Goal: Task Accomplishment & Management: Manage account settings

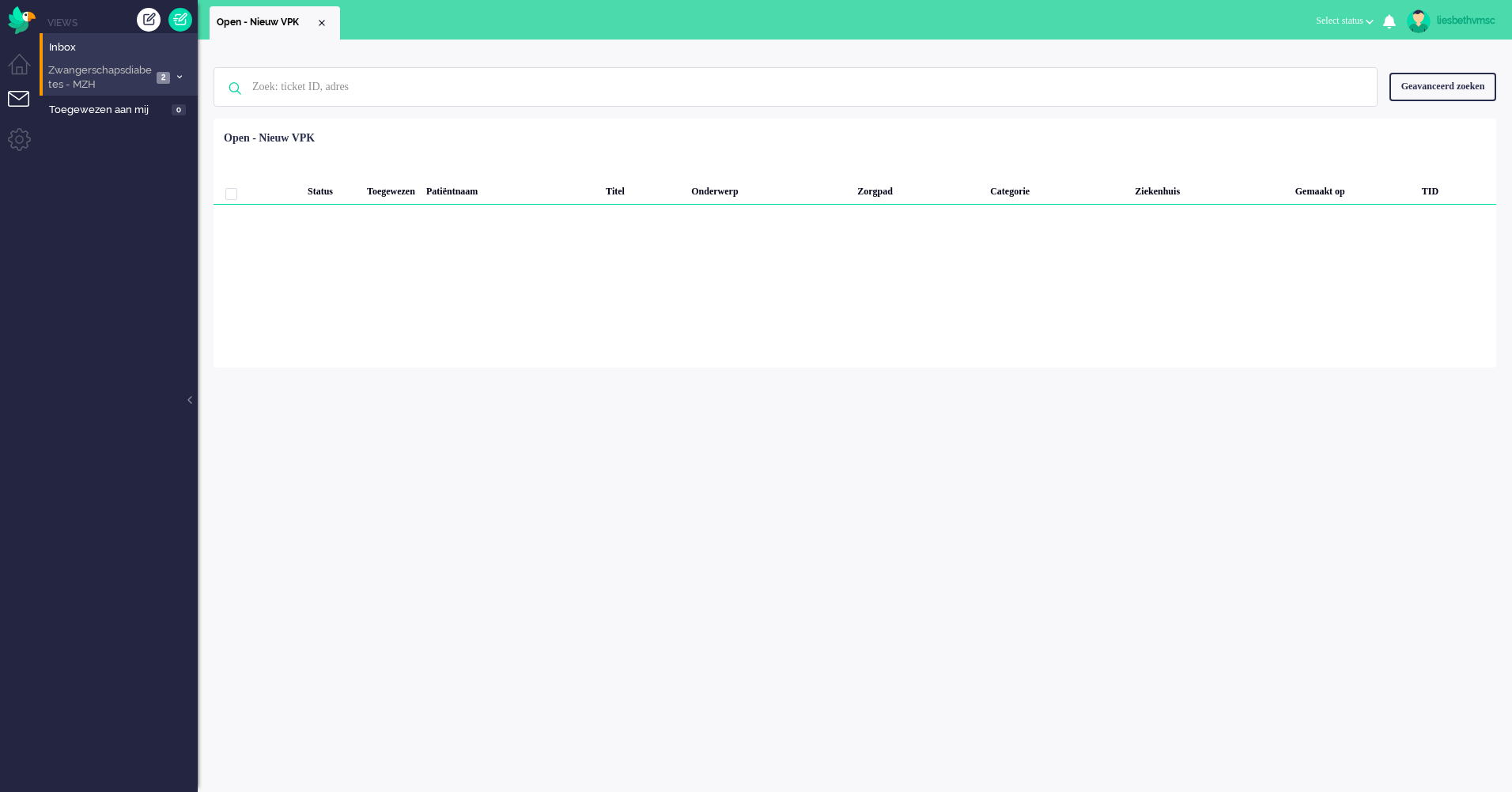
click at [75, 82] on span "Zwangerschapsdiabetes - MZH" at bounding box center [99, 78] width 106 height 29
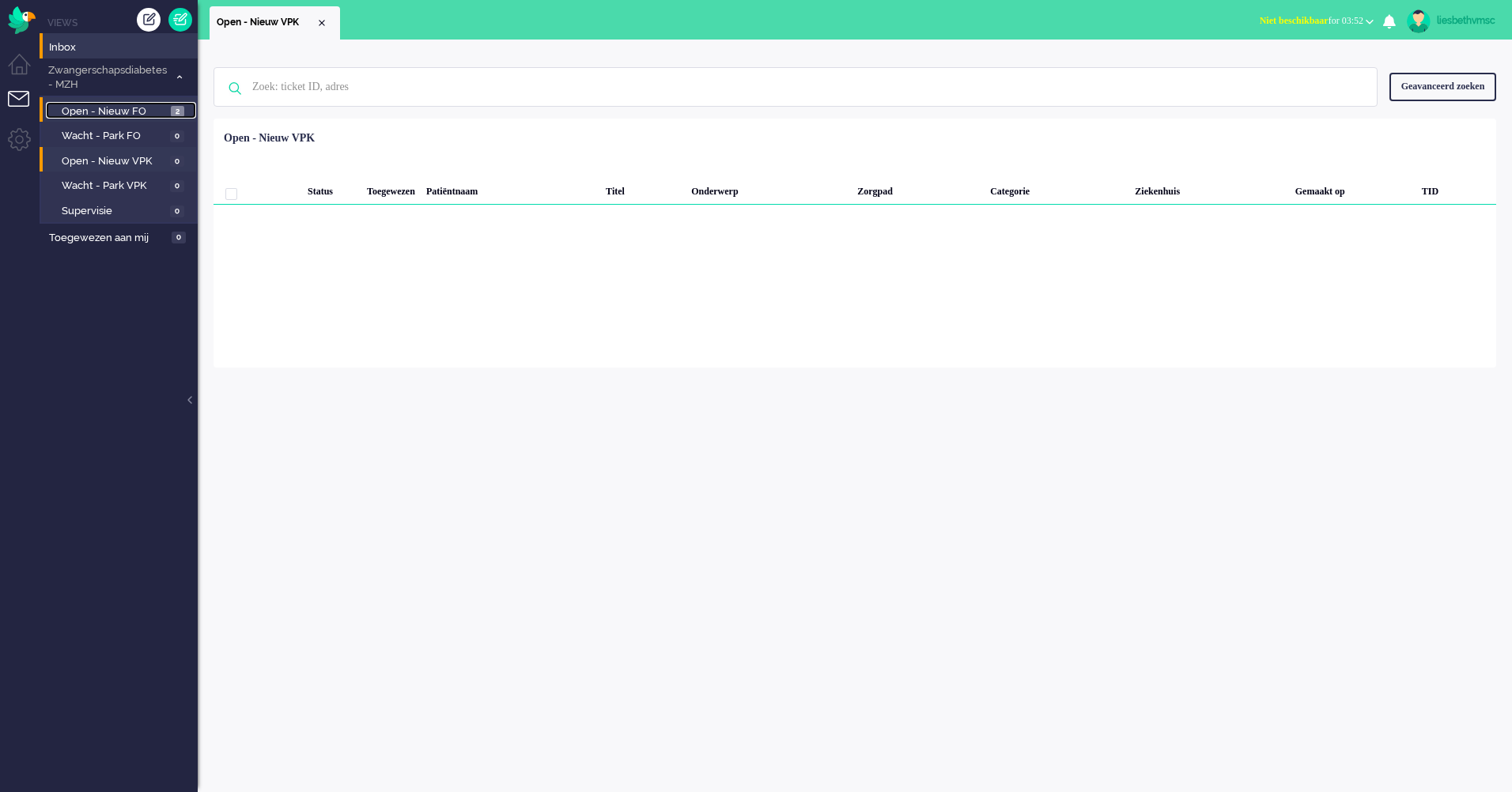
click at [100, 112] on span "Open - Nieuw FO" at bounding box center [114, 112] width 105 height 15
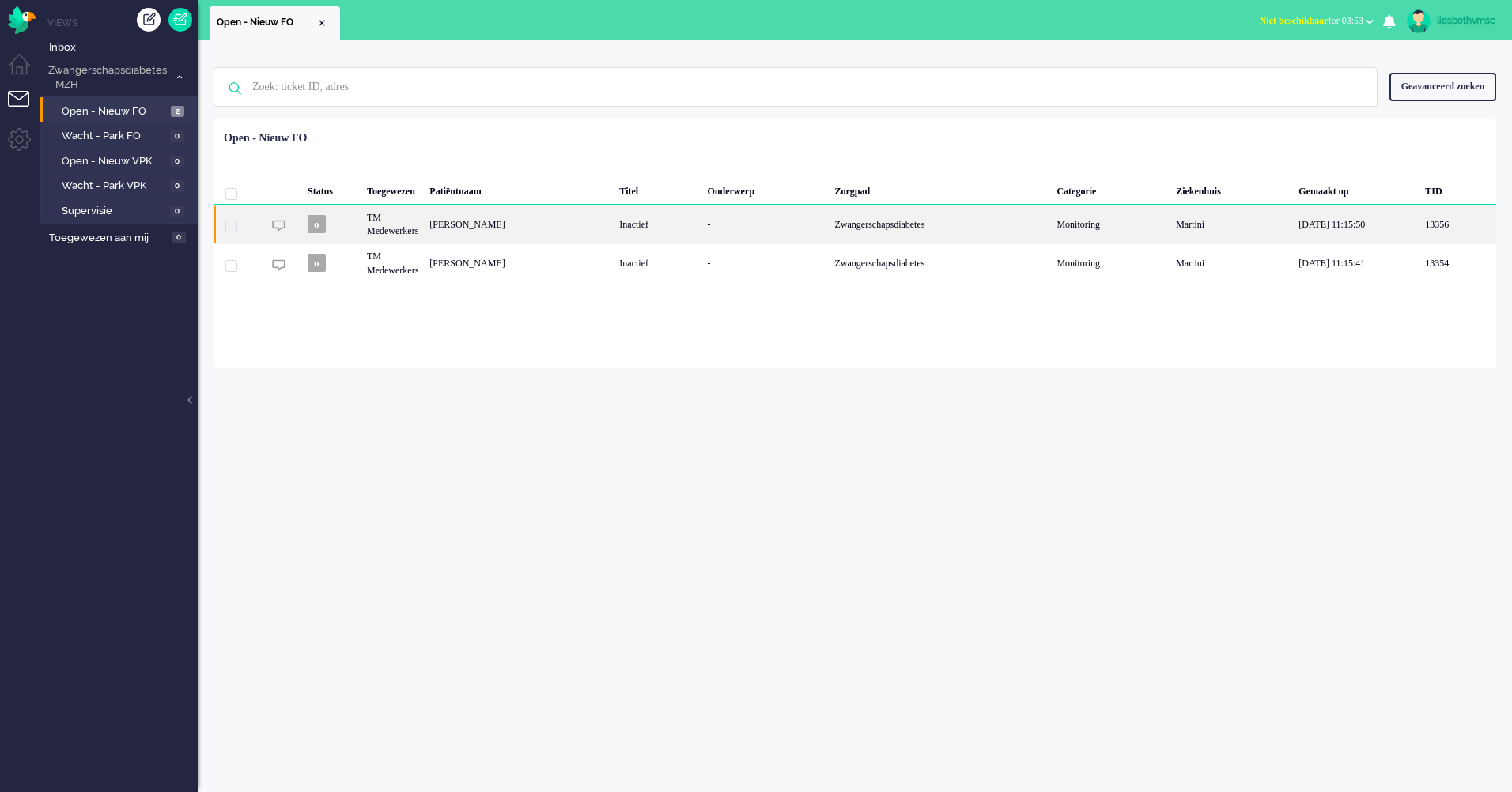
click at [510, 220] on div "[PERSON_NAME]" at bounding box center [519, 224] width 190 height 38
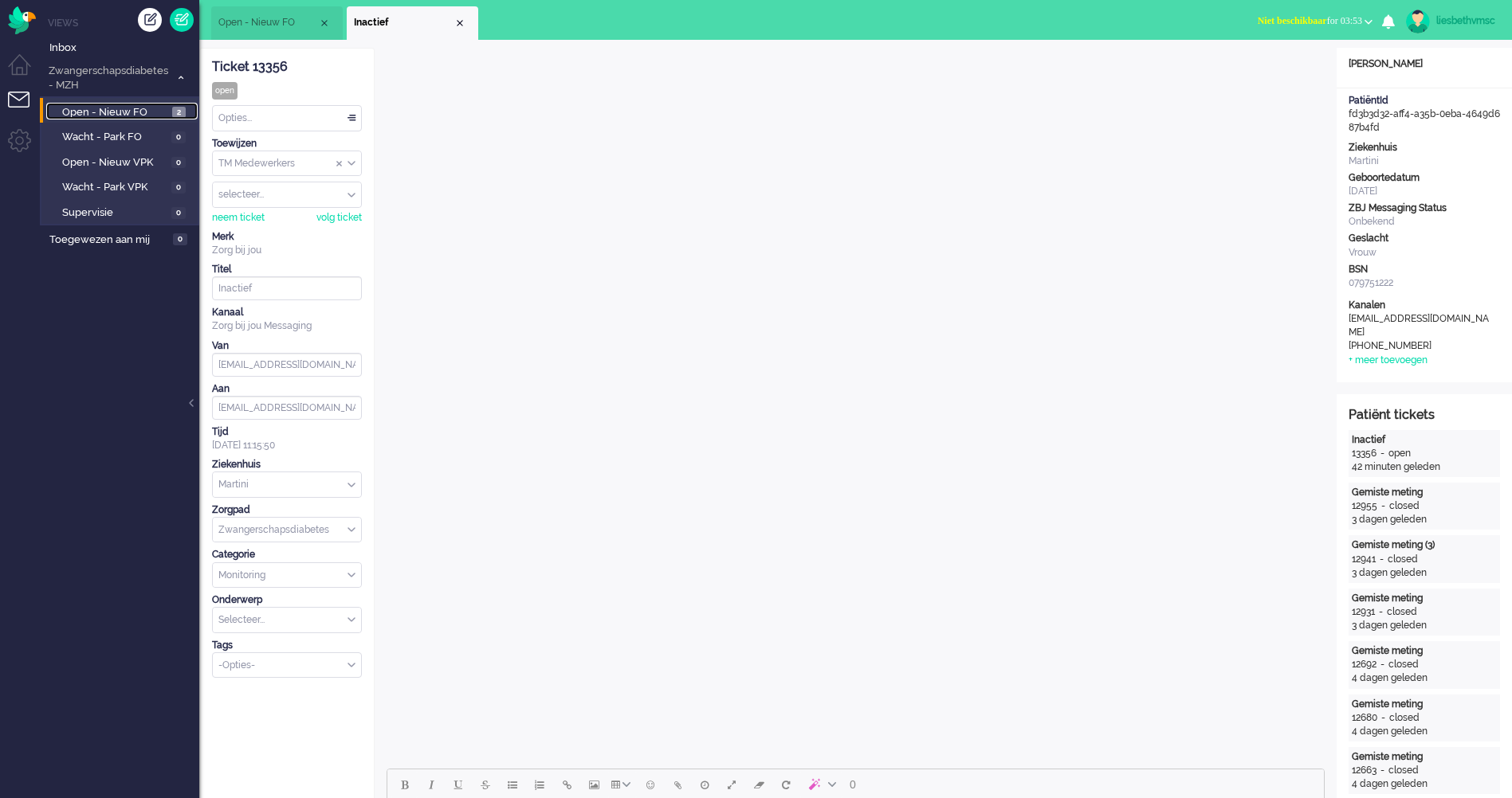
click at [95, 113] on span "Open - Nieuw FO" at bounding box center [115, 113] width 106 height 15
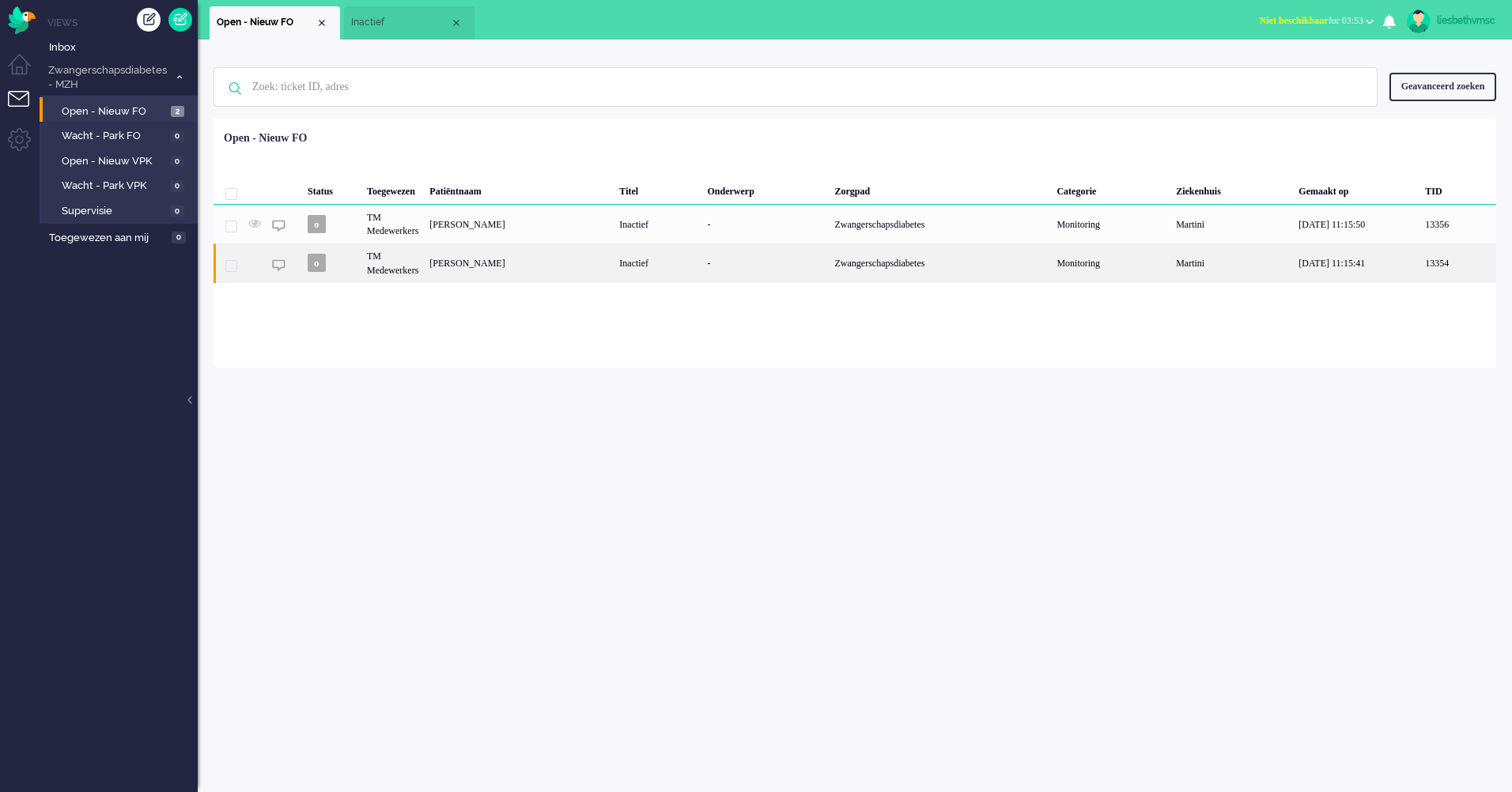
click at [516, 267] on div "[PERSON_NAME]" at bounding box center [519, 262] width 190 height 38
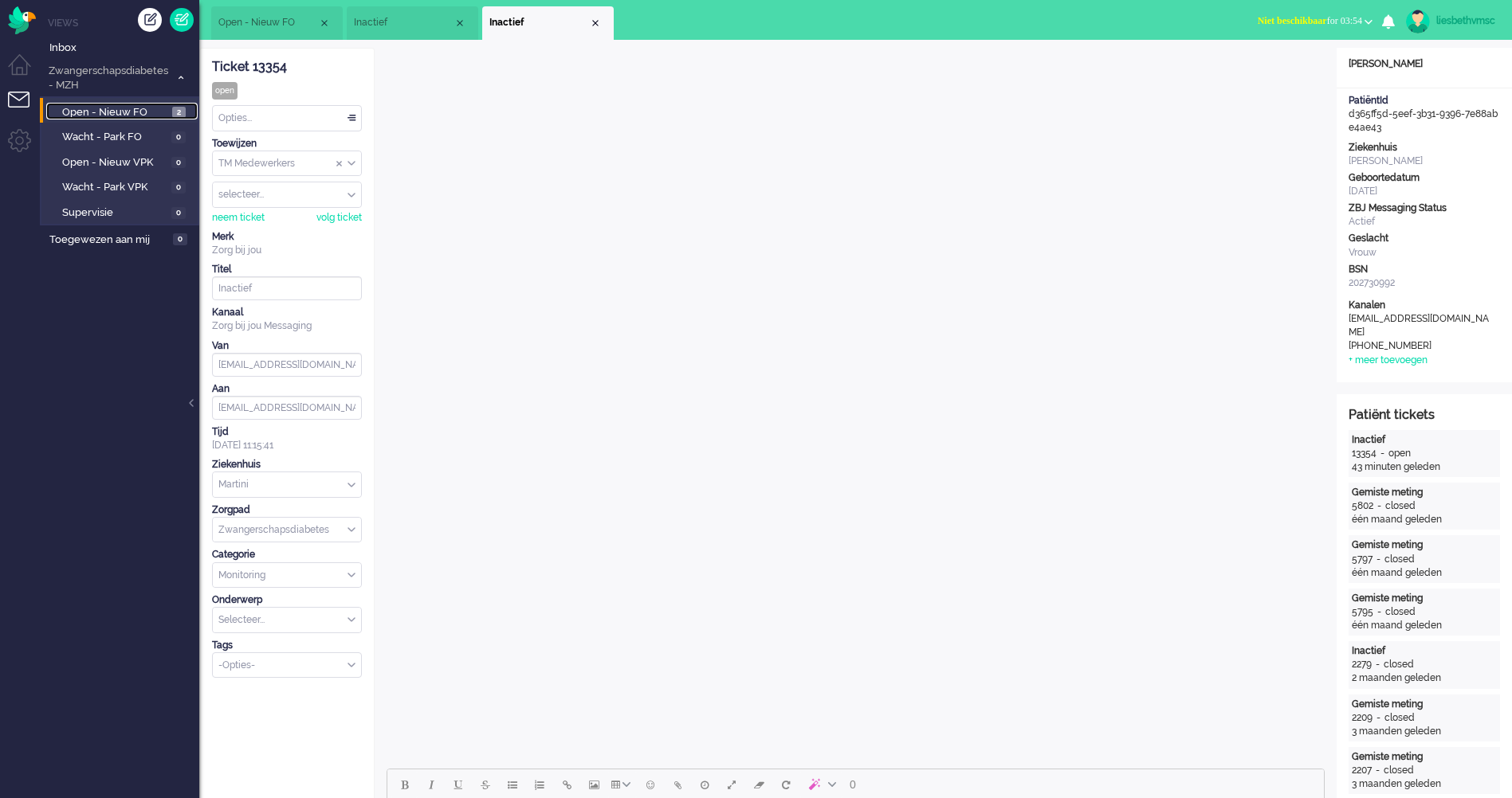
click at [130, 108] on span "Open - Nieuw FO" at bounding box center [115, 113] width 106 height 15
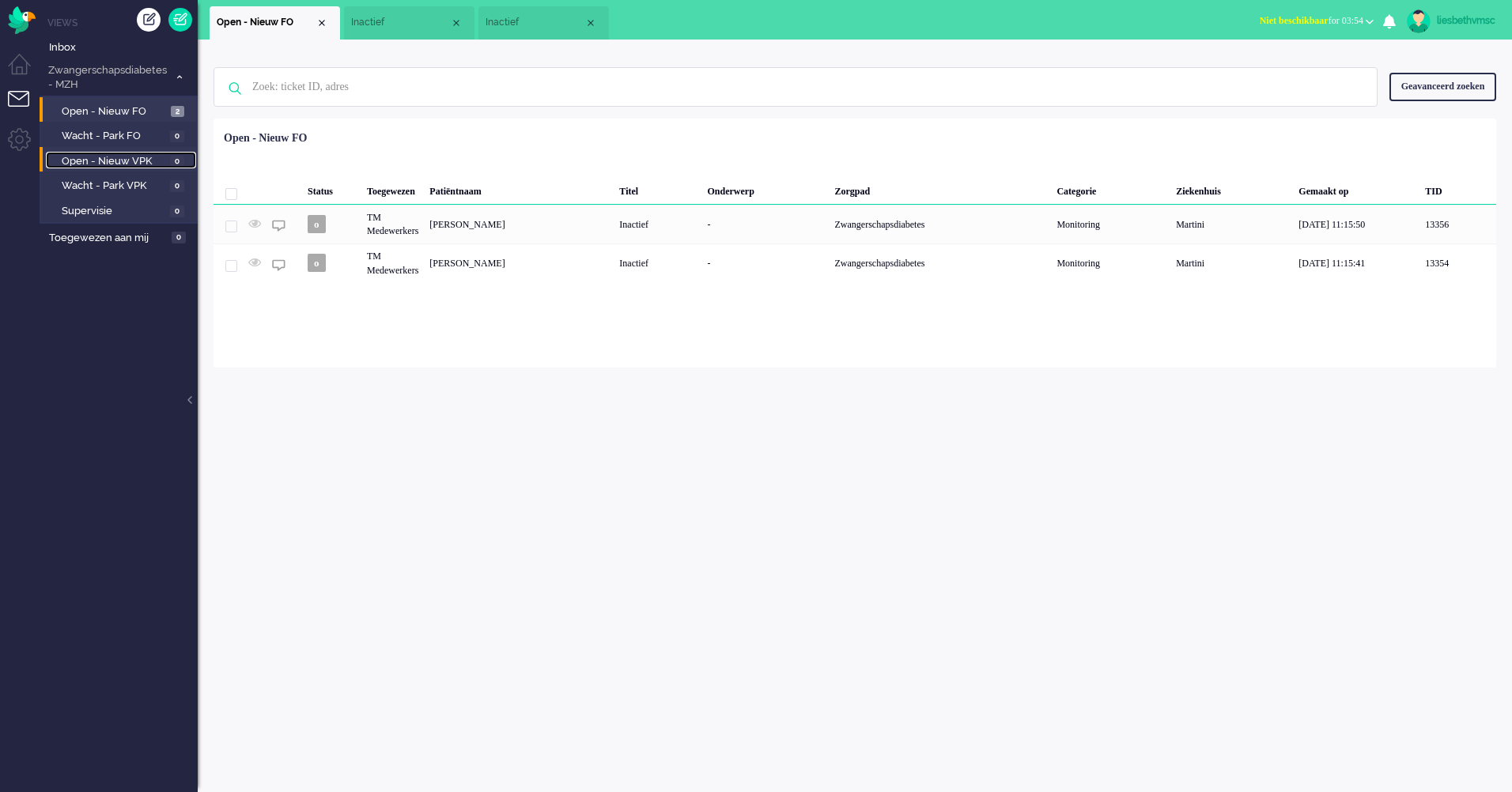
click at [110, 165] on span "Open - Nieuw VPK" at bounding box center [114, 162] width 105 height 15
